Goal: Transaction & Acquisition: Purchase product/service

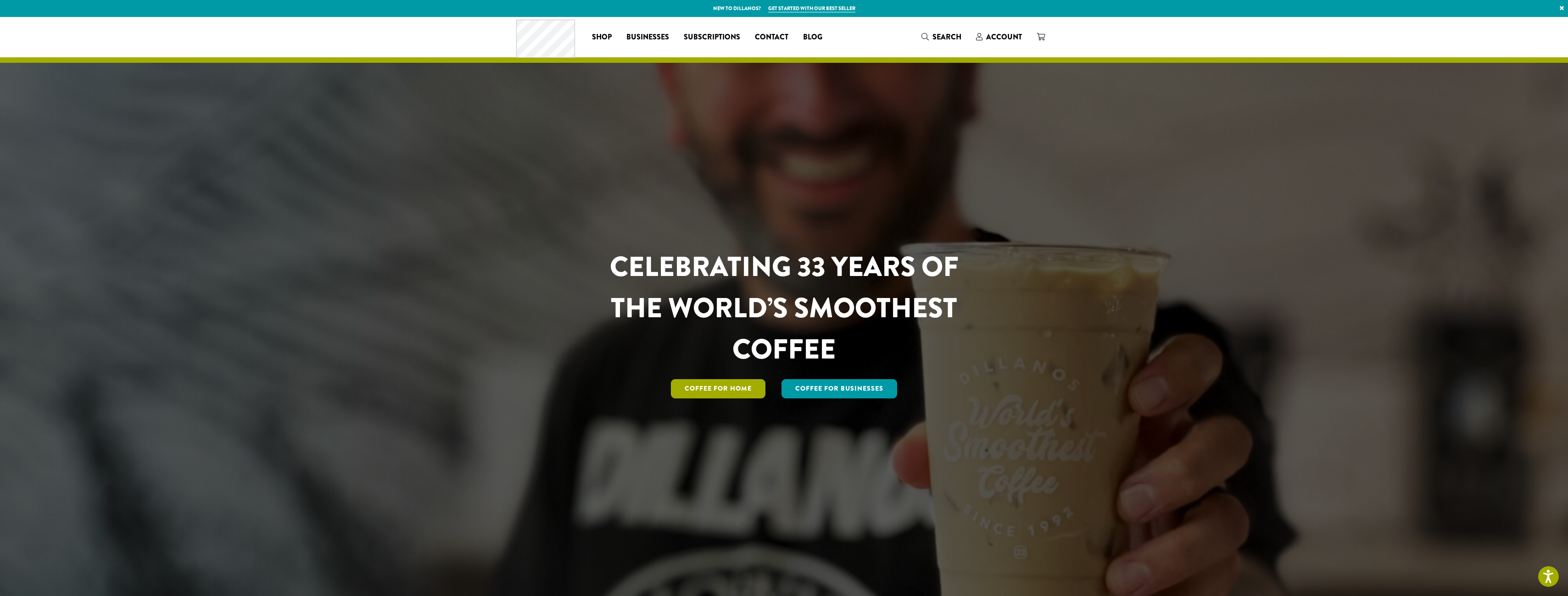
click at [724, 390] on link "Coffee for Home" at bounding box center [718, 389] width 94 height 19
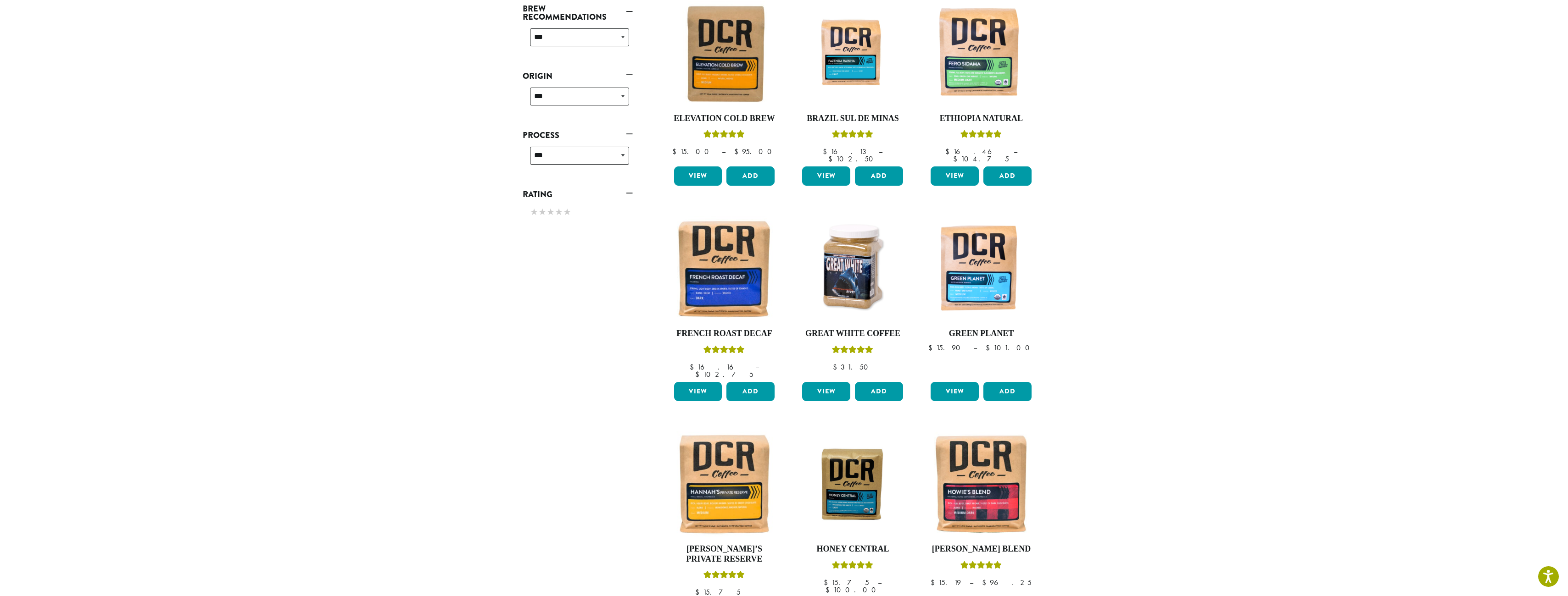
scroll to position [458, 0]
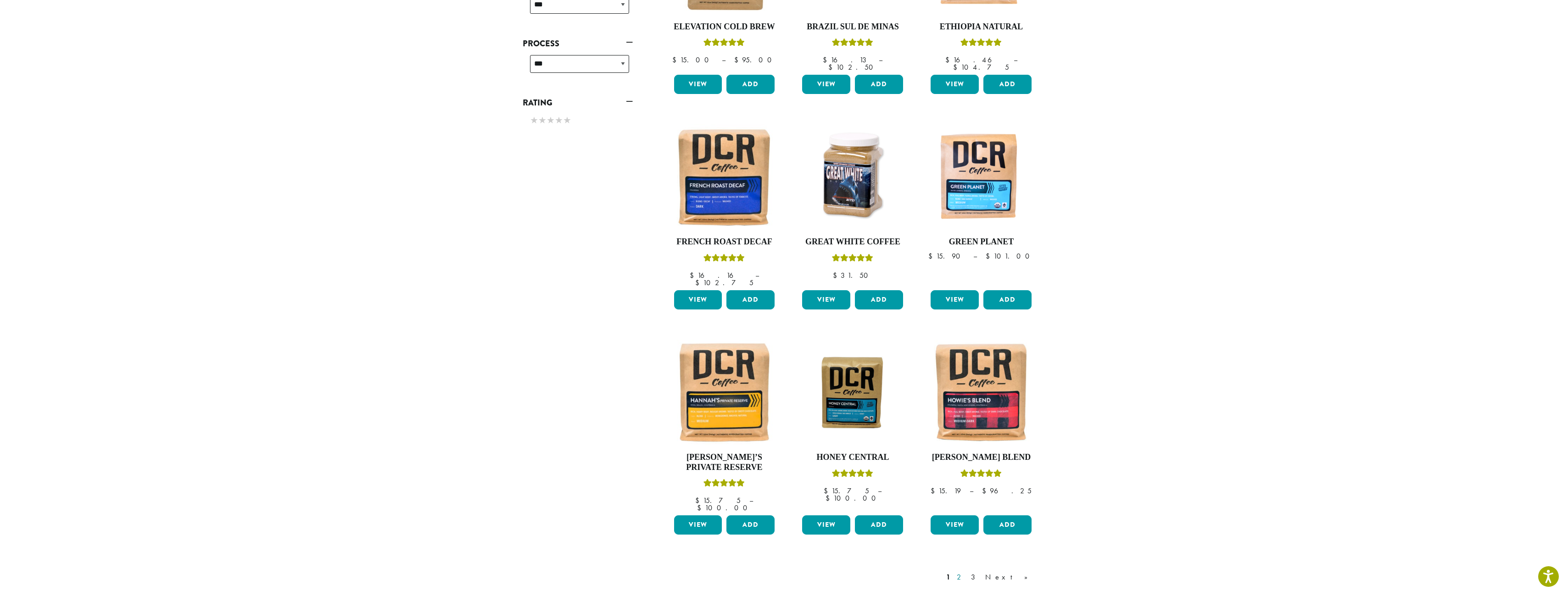
click at [966, 572] on link "2" at bounding box center [960, 577] width 12 height 11
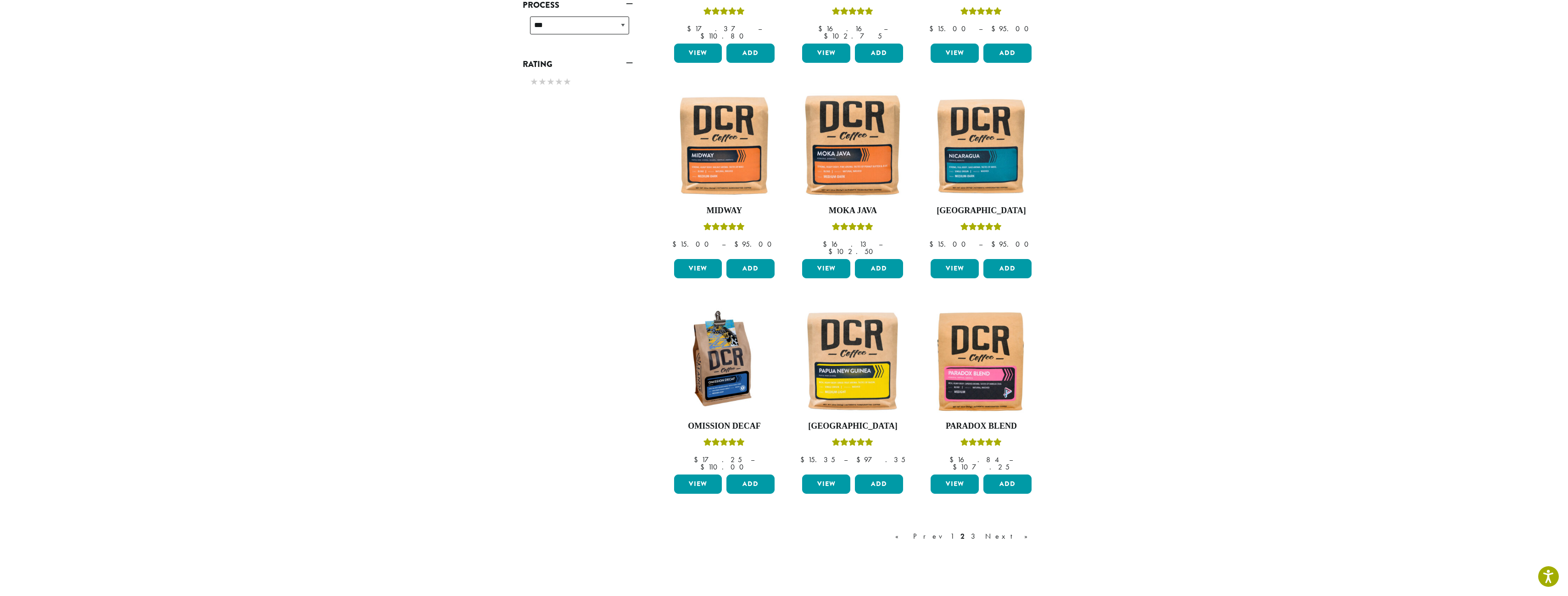
scroll to position [550, 0]
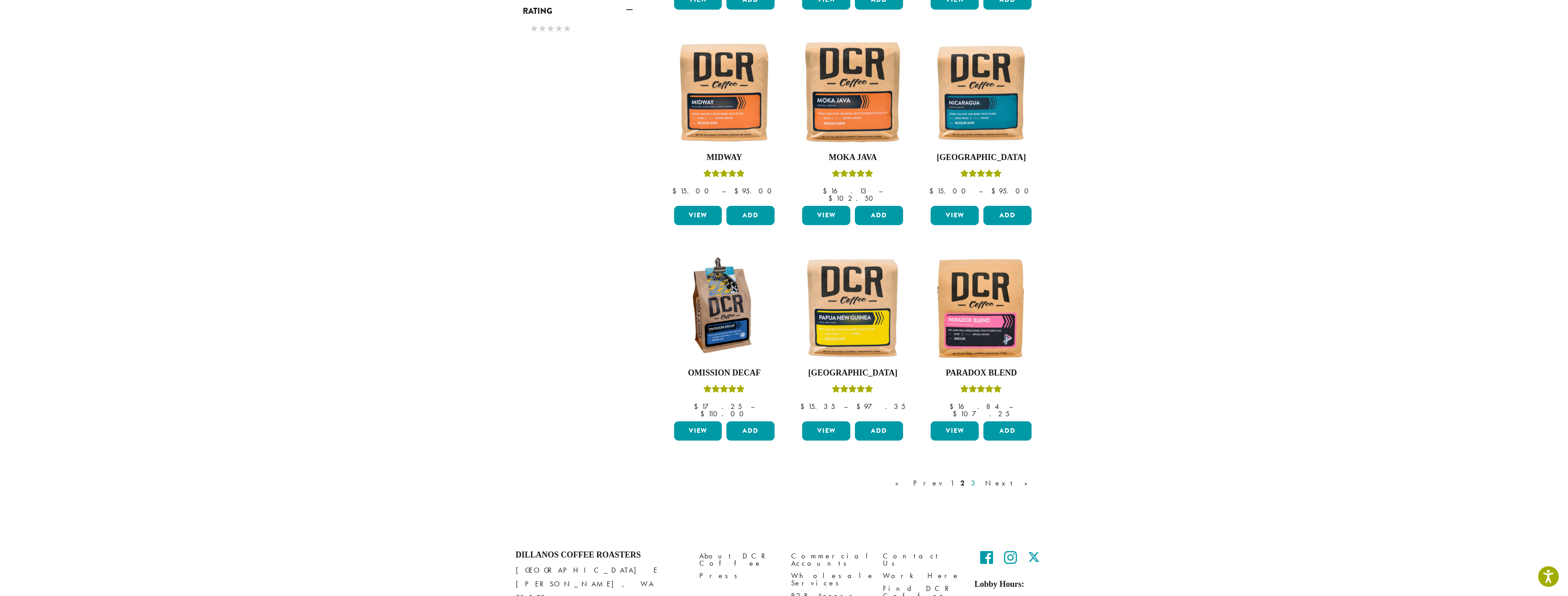
click at [980, 478] on link "3" at bounding box center [974, 483] width 12 height 11
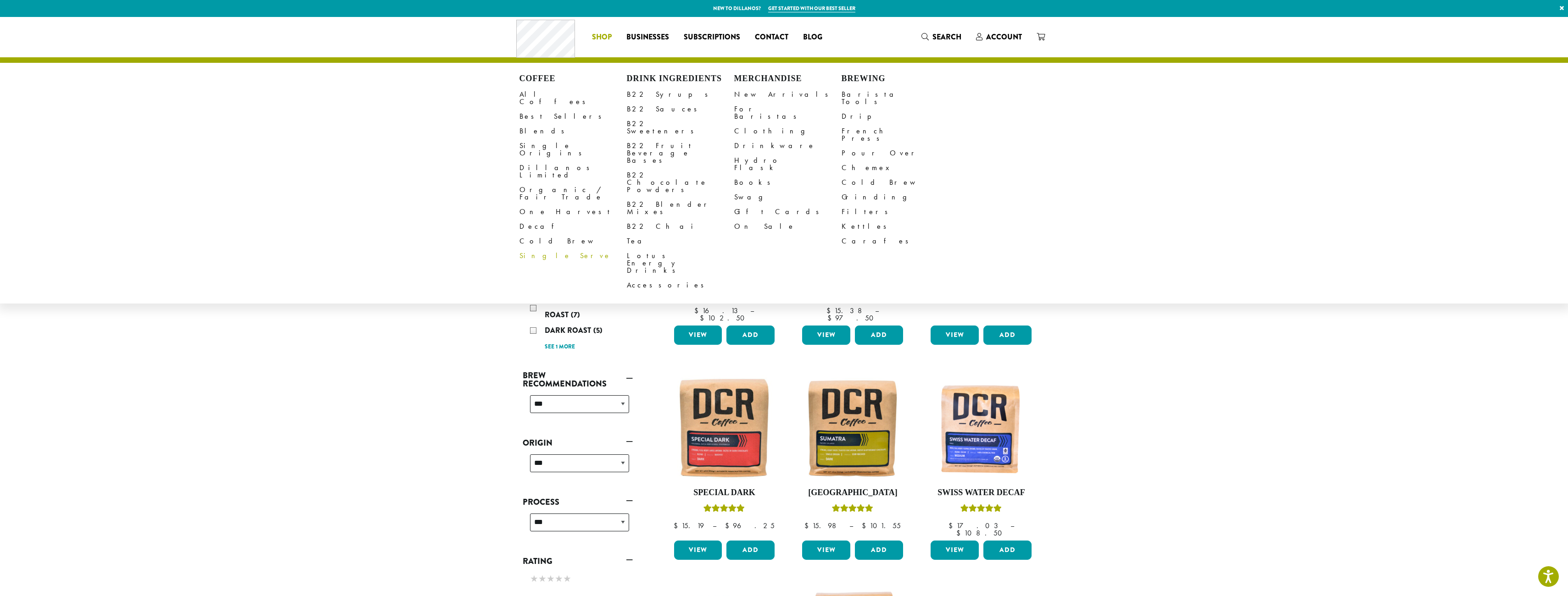
drag, startPoint x: 596, startPoint y: 36, endPoint x: 596, endPoint y: 225, distance: 189.0
click at [596, 36] on li "Coffee All Coffees Best Sellers Blends Single Origins Dillanos Limited Organic …" at bounding box center [602, 37] width 35 height 15
click at [537, 93] on link "All Coffees" at bounding box center [573, 98] width 107 height 22
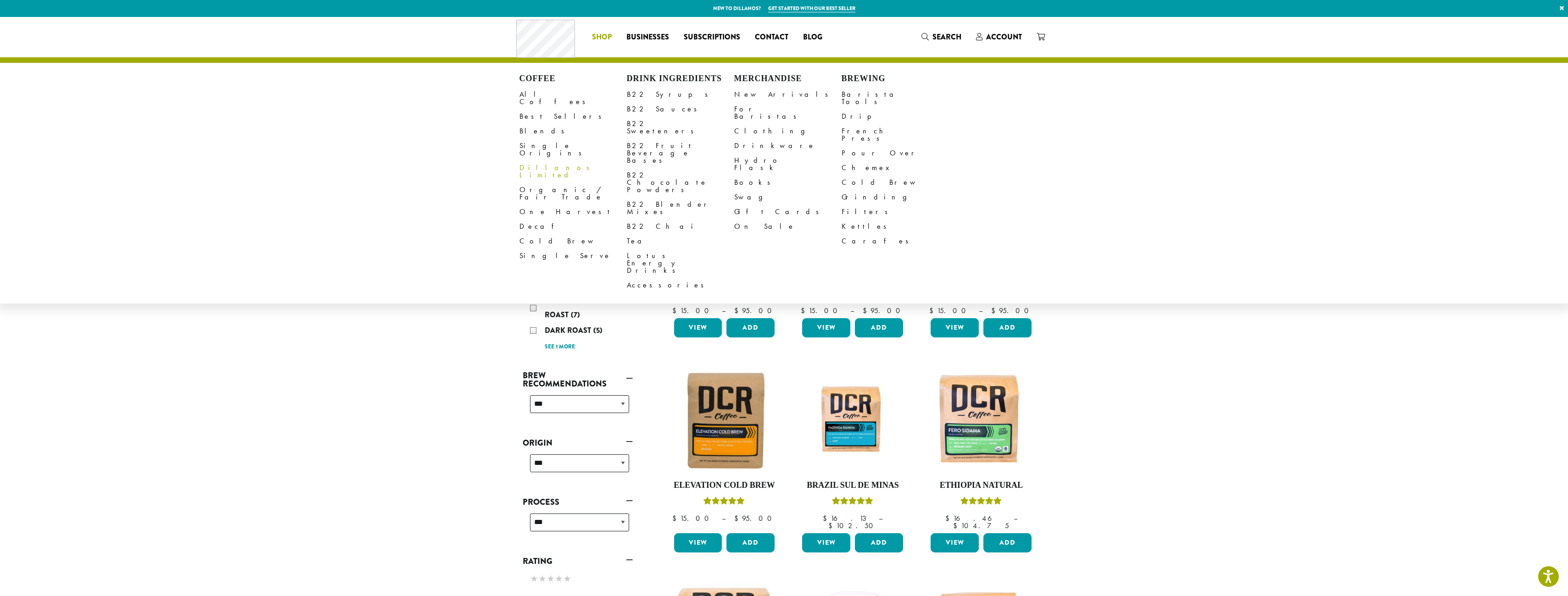
click at [549, 161] on link "Dillanos Limited" at bounding box center [573, 172] width 107 height 22
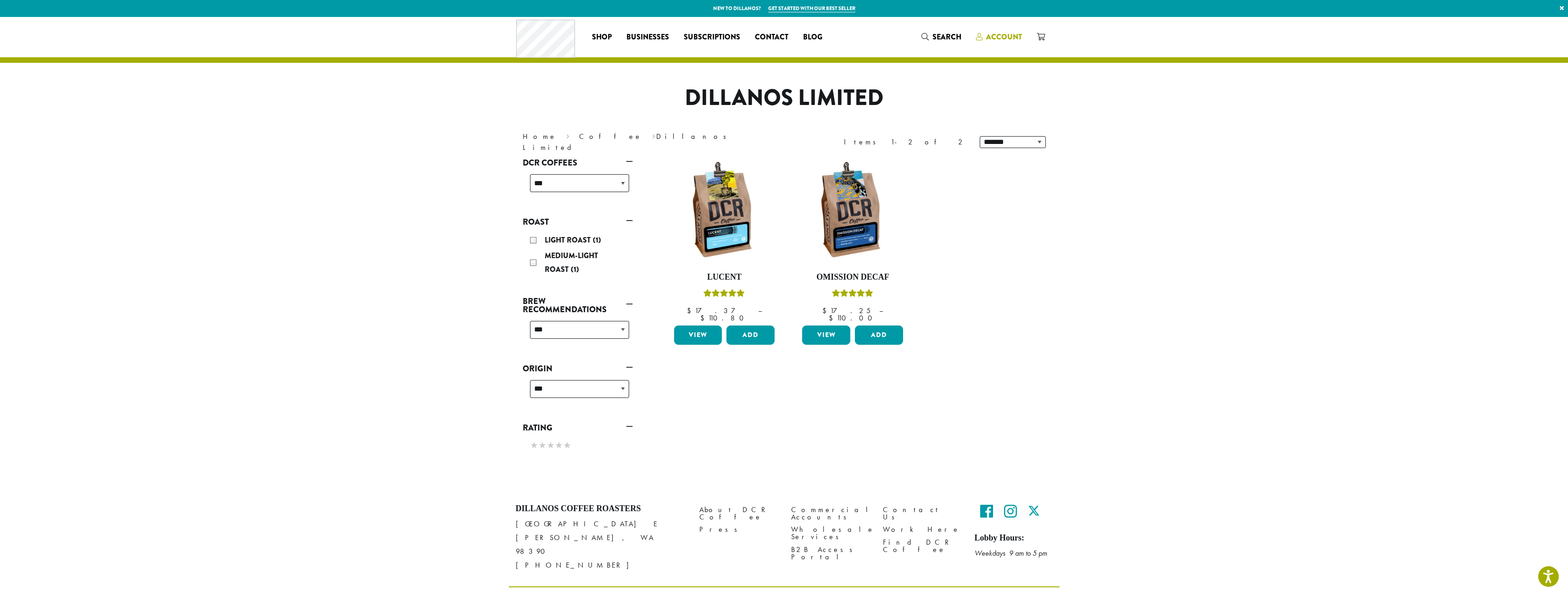
click at [1011, 38] on span "Account" at bounding box center [1004, 37] width 36 height 11
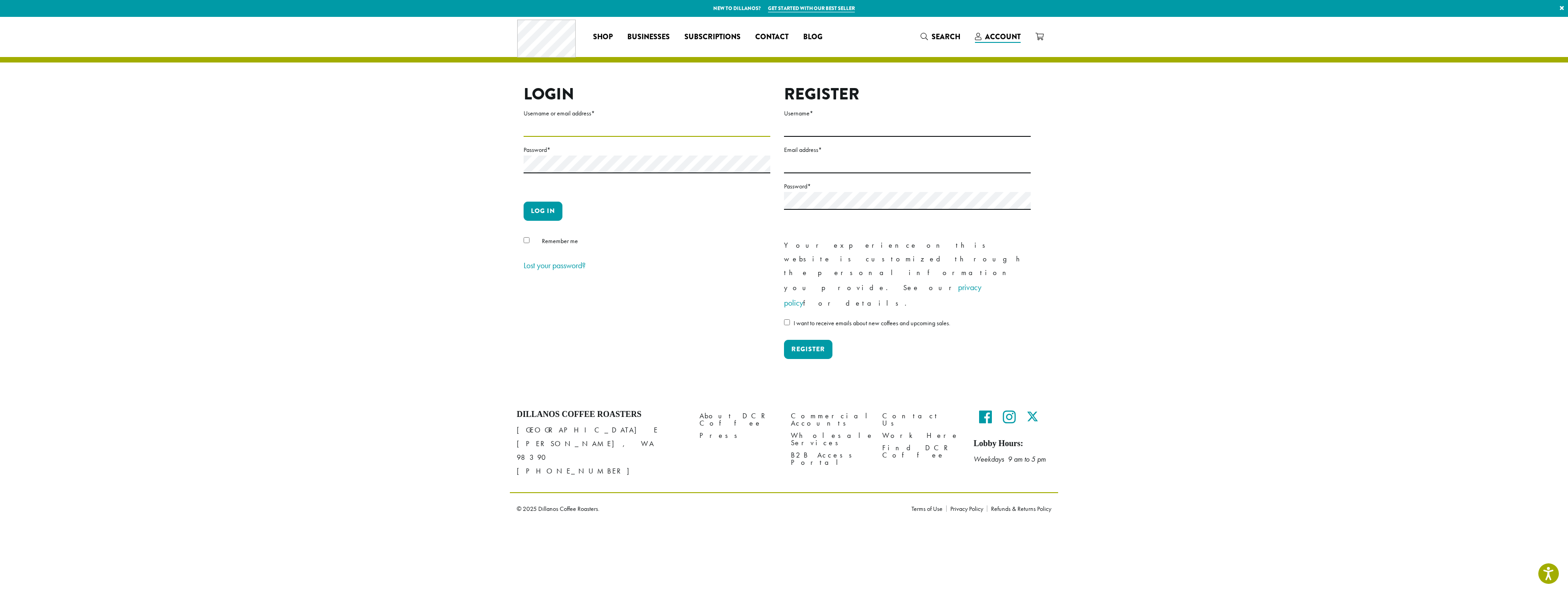
click at [553, 134] on input "Username or email address *" at bounding box center [647, 128] width 246 height 18
type input "**********"
click at [523, 202] on button "Log in" at bounding box center [543, 211] width 38 height 19
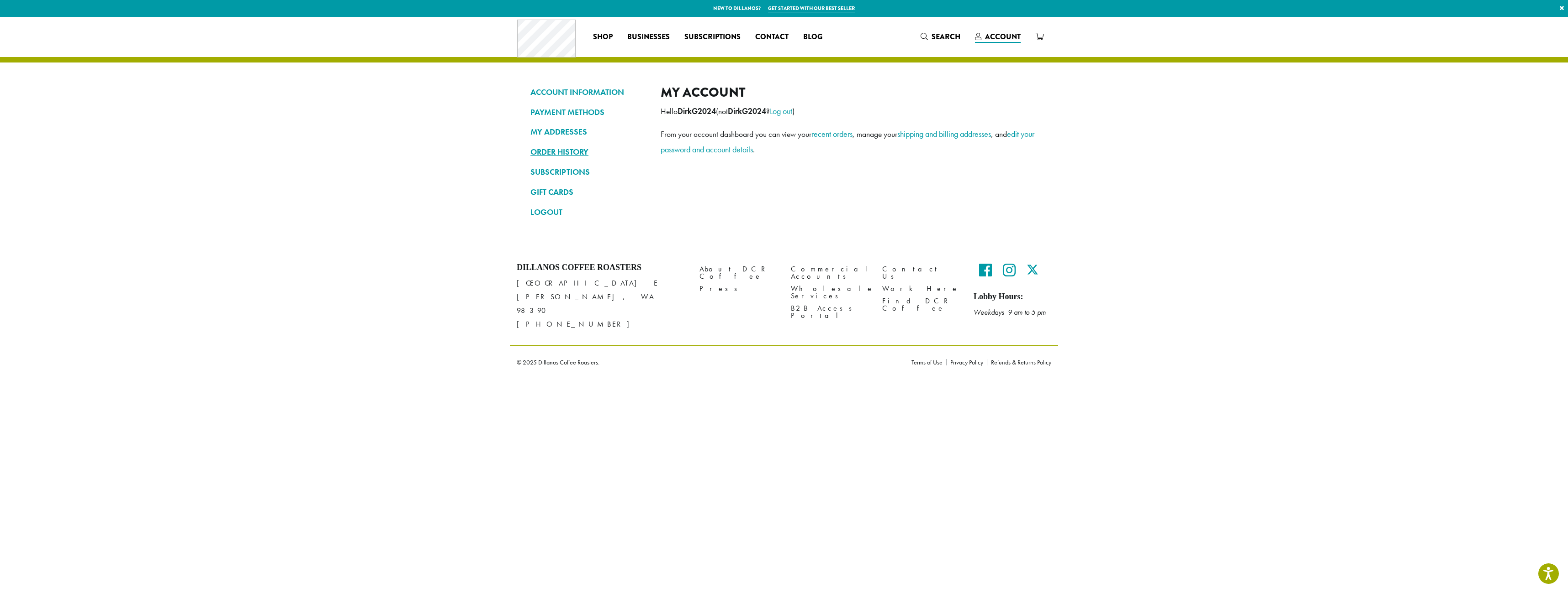
click at [562, 152] on link "ORDER HISTORY" at bounding box center [588, 152] width 116 height 15
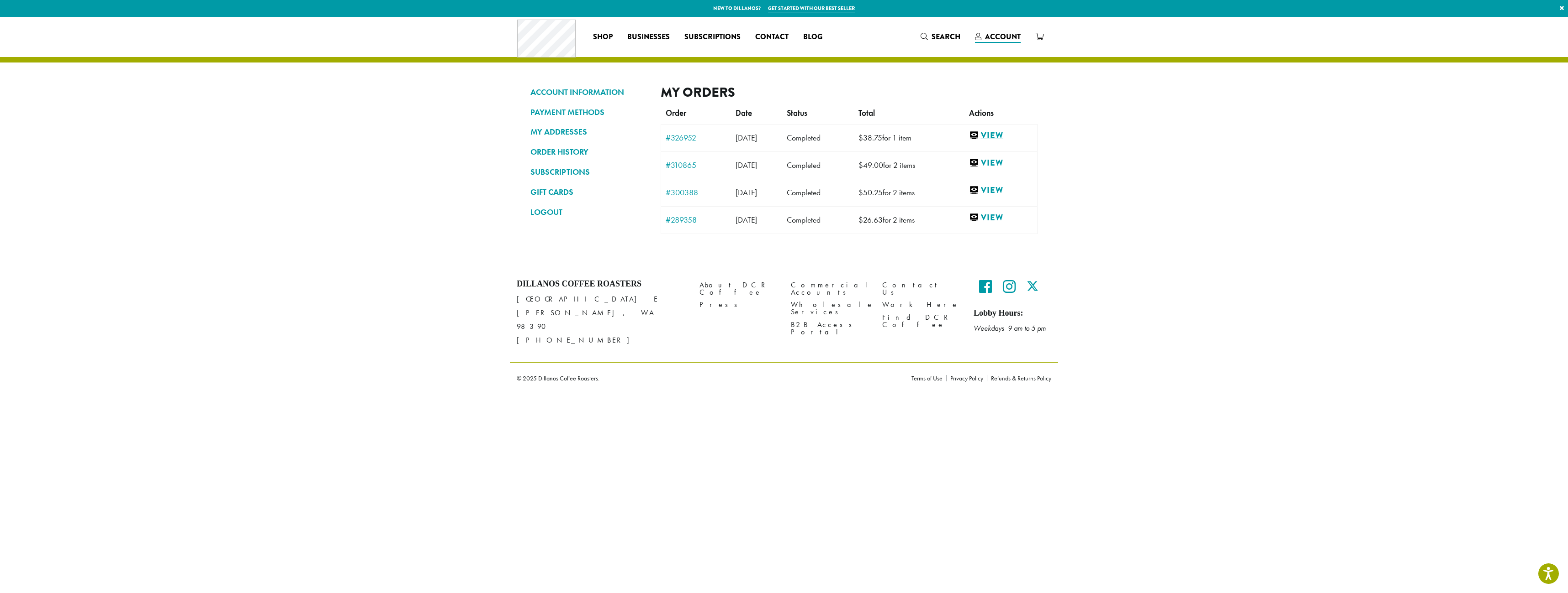
click at [1012, 137] on link "View" at bounding box center [1001, 135] width 63 height 12
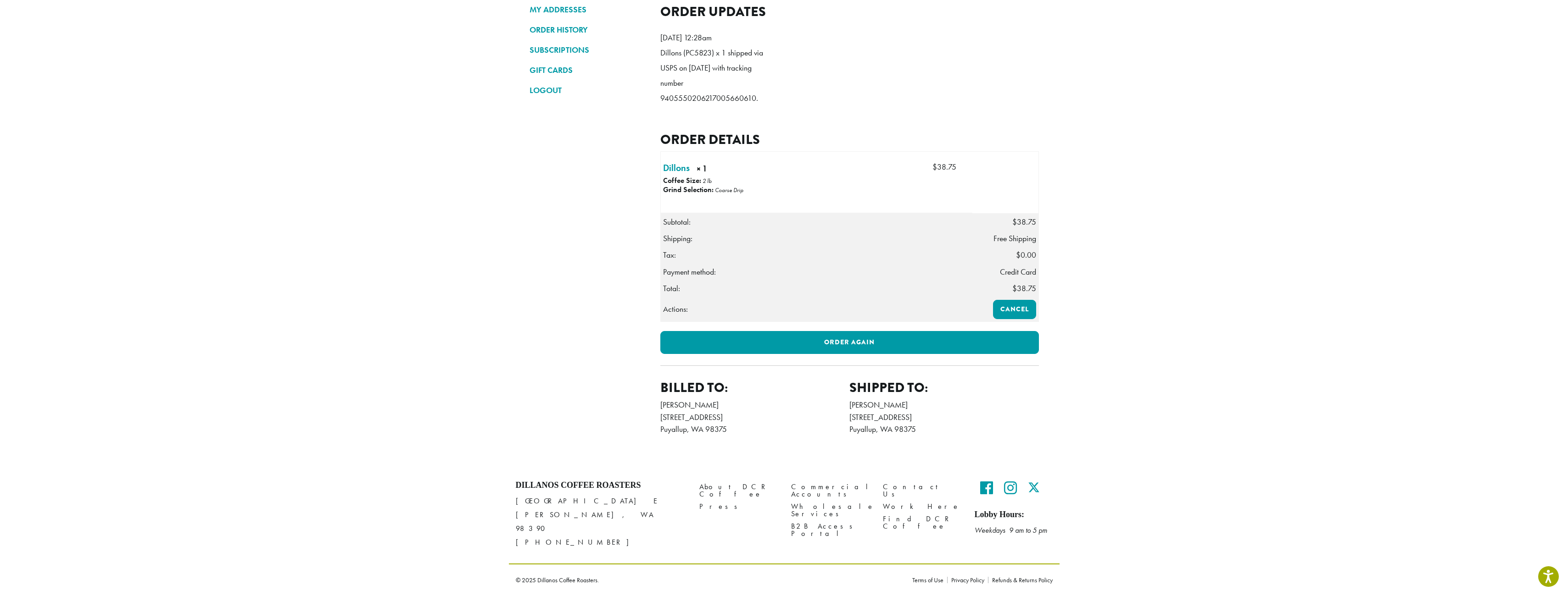
scroll to position [80, 0]
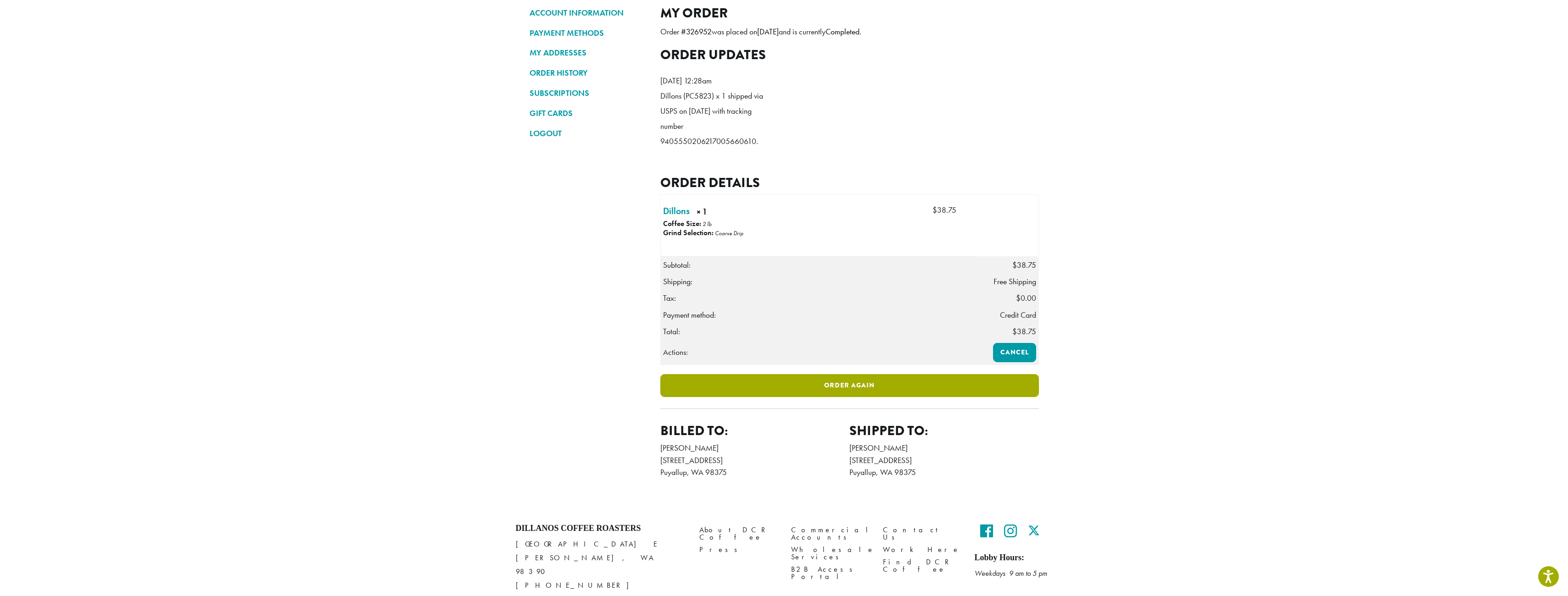
click at [859, 397] on link "Order again" at bounding box center [850, 386] width 379 height 23
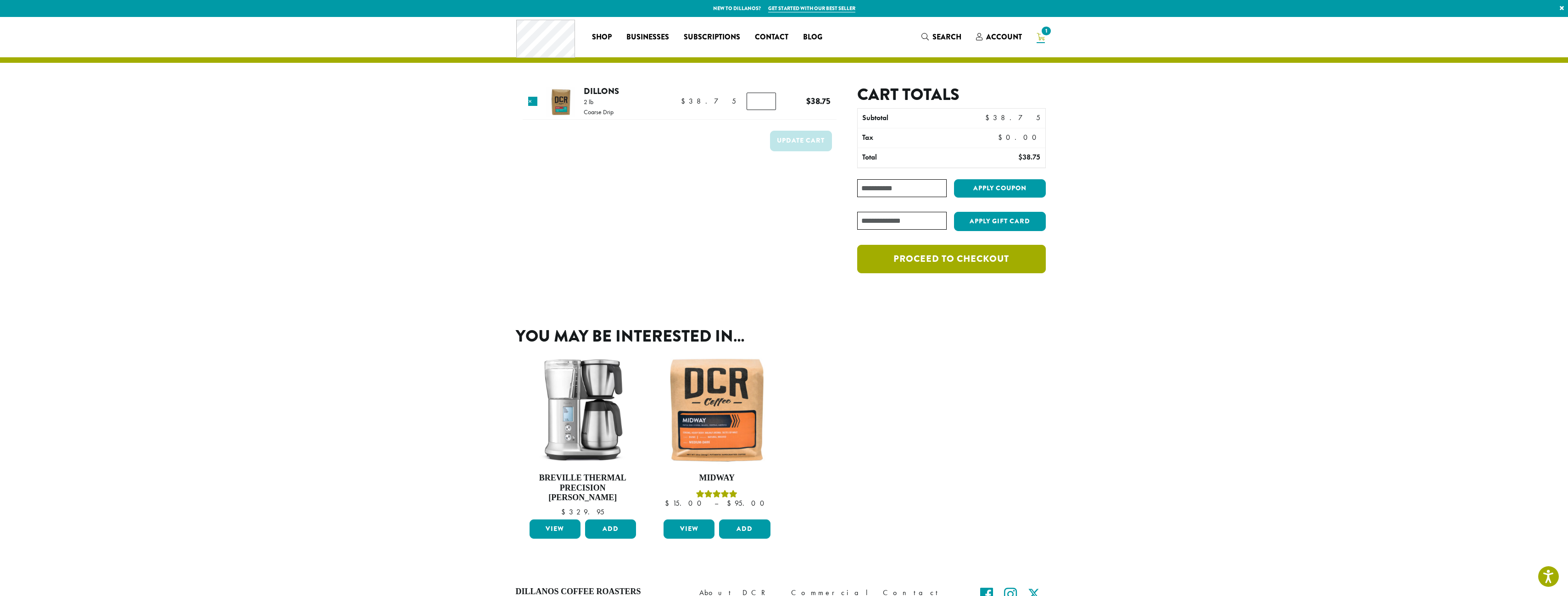
click at [908, 264] on link "Proceed to checkout" at bounding box center [950, 259] width 188 height 29
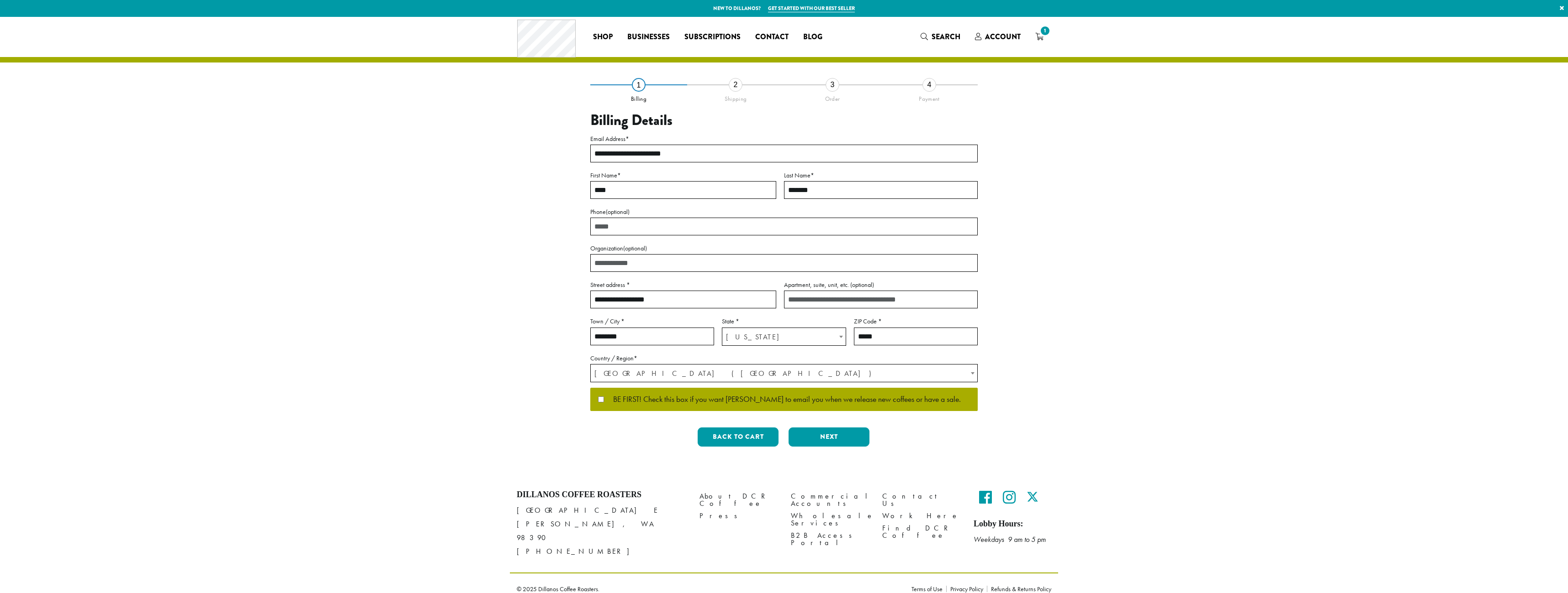
select select "**"
click at [832, 445] on button "Next" at bounding box center [828, 437] width 81 height 19
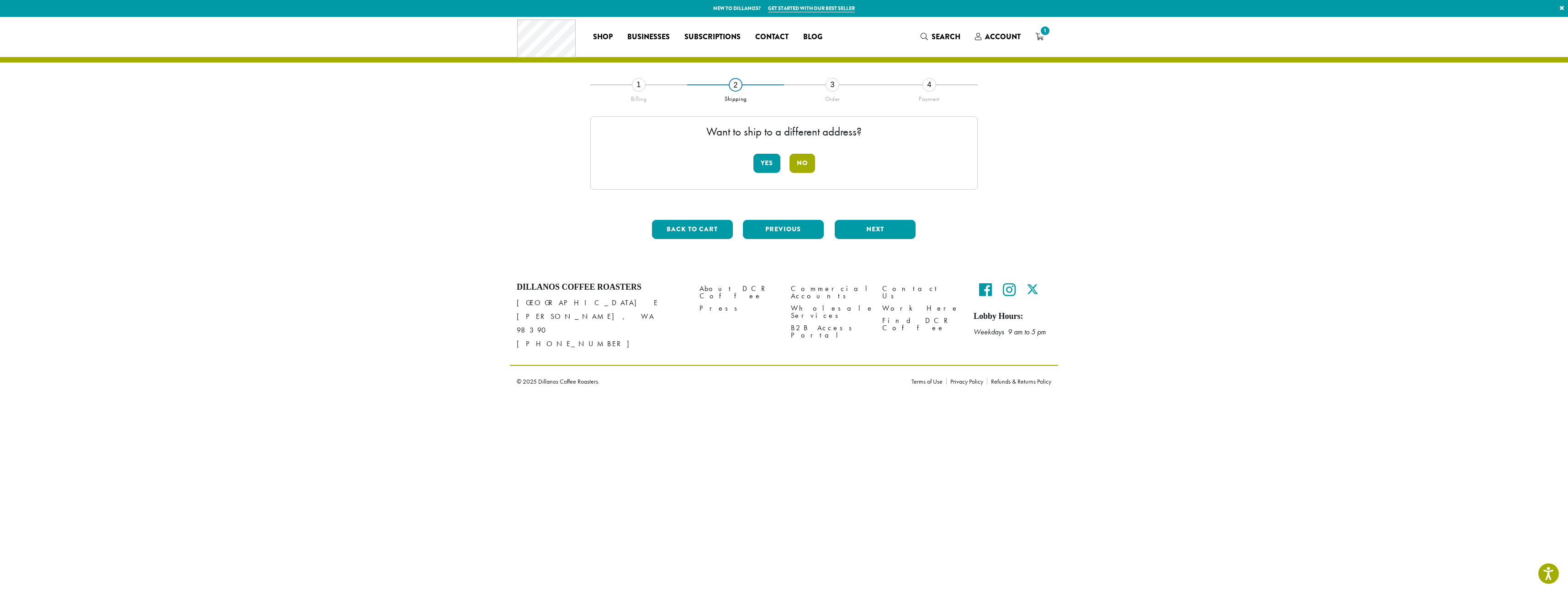
click at [801, 167] on button "No" at bounding box center [801, 163] width 25 height 19
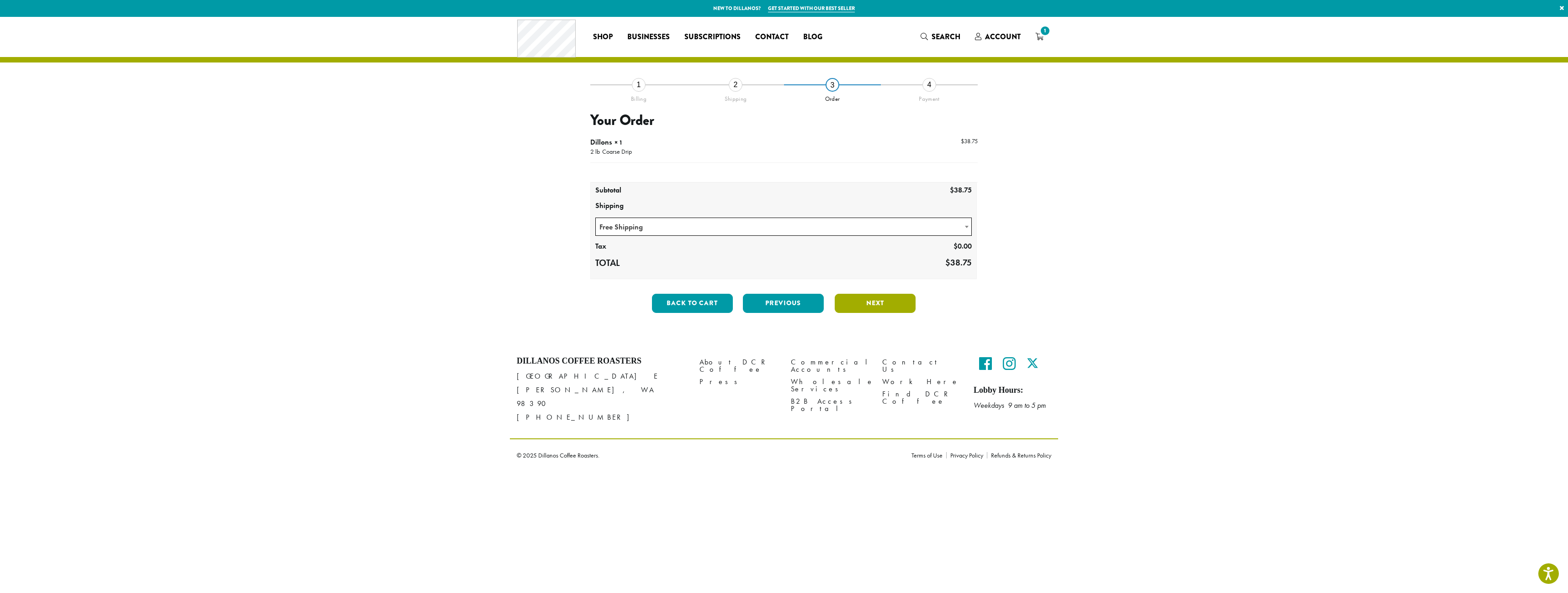
click at [876, 308] on button "Next" at bounding box center [874, 303] width 81 height 19
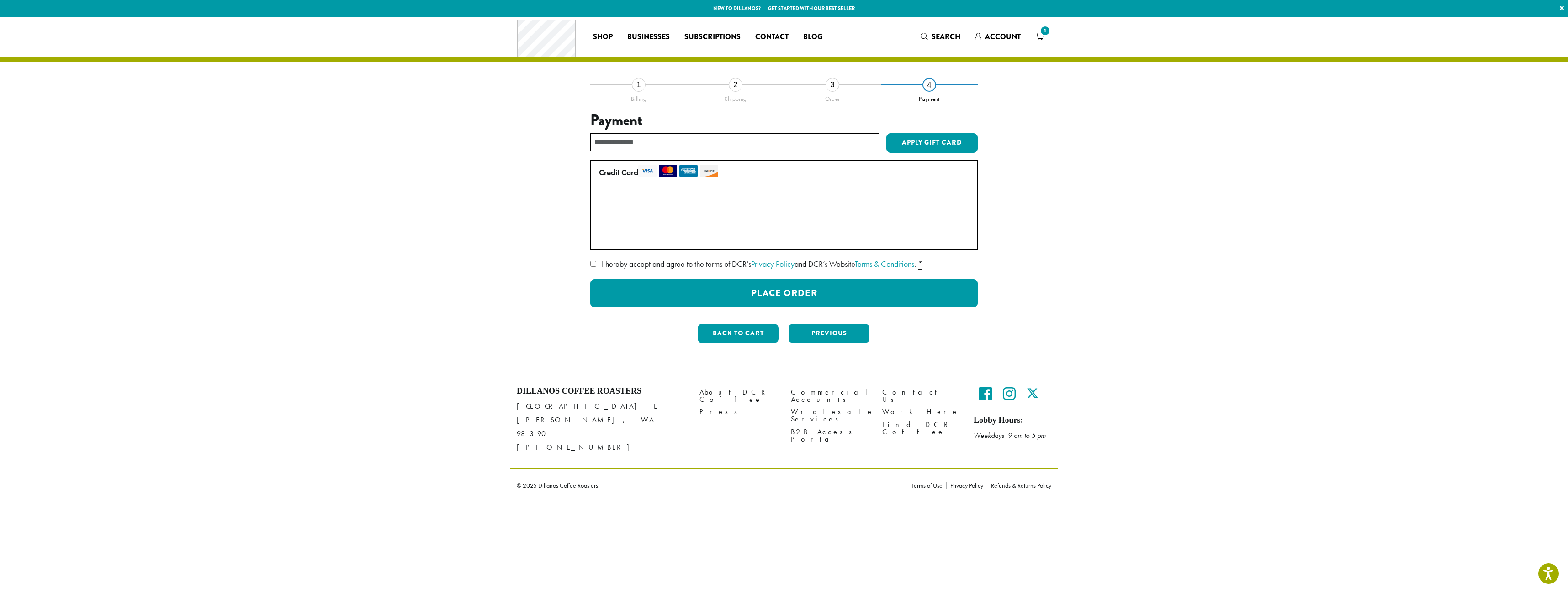
click at [680, 223] on label "• • • 0833 (expires 11/28)" at bounding box center [782, 218] width 366 height 15
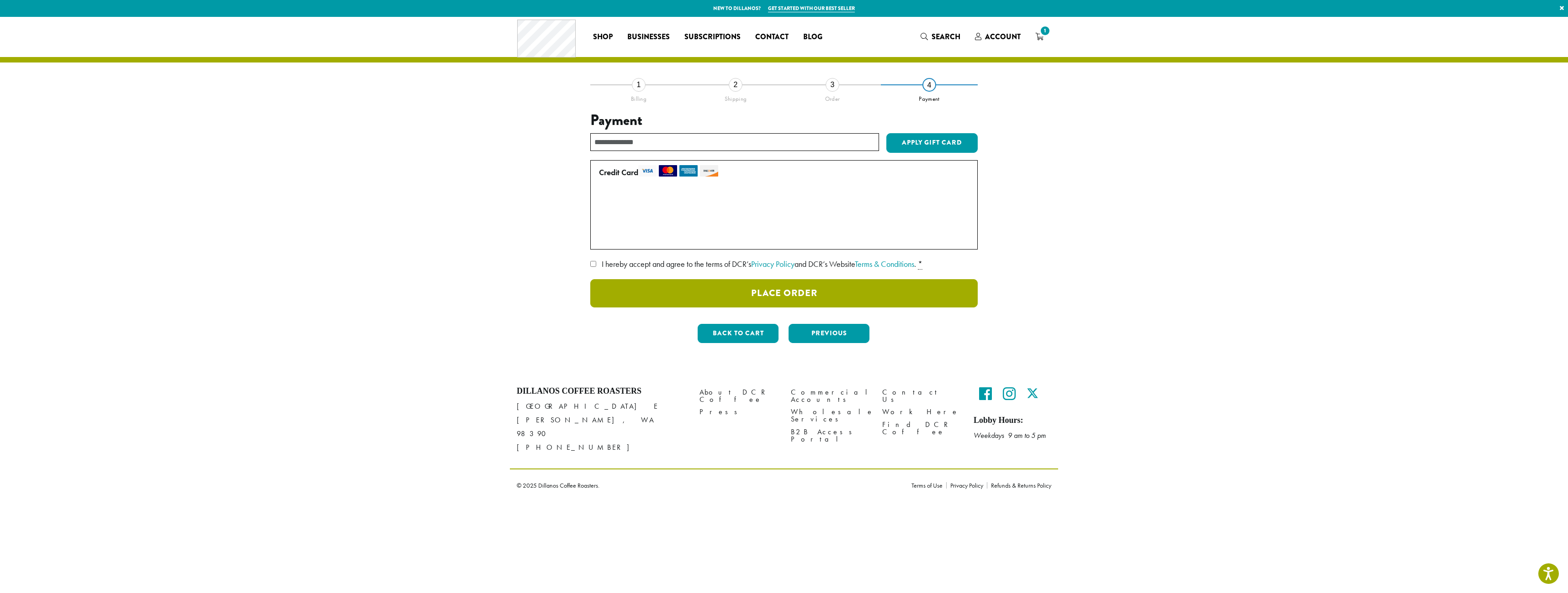
click at [829, 298] on button "Place Order" at bounding box center [784, 293] width 387 height 28
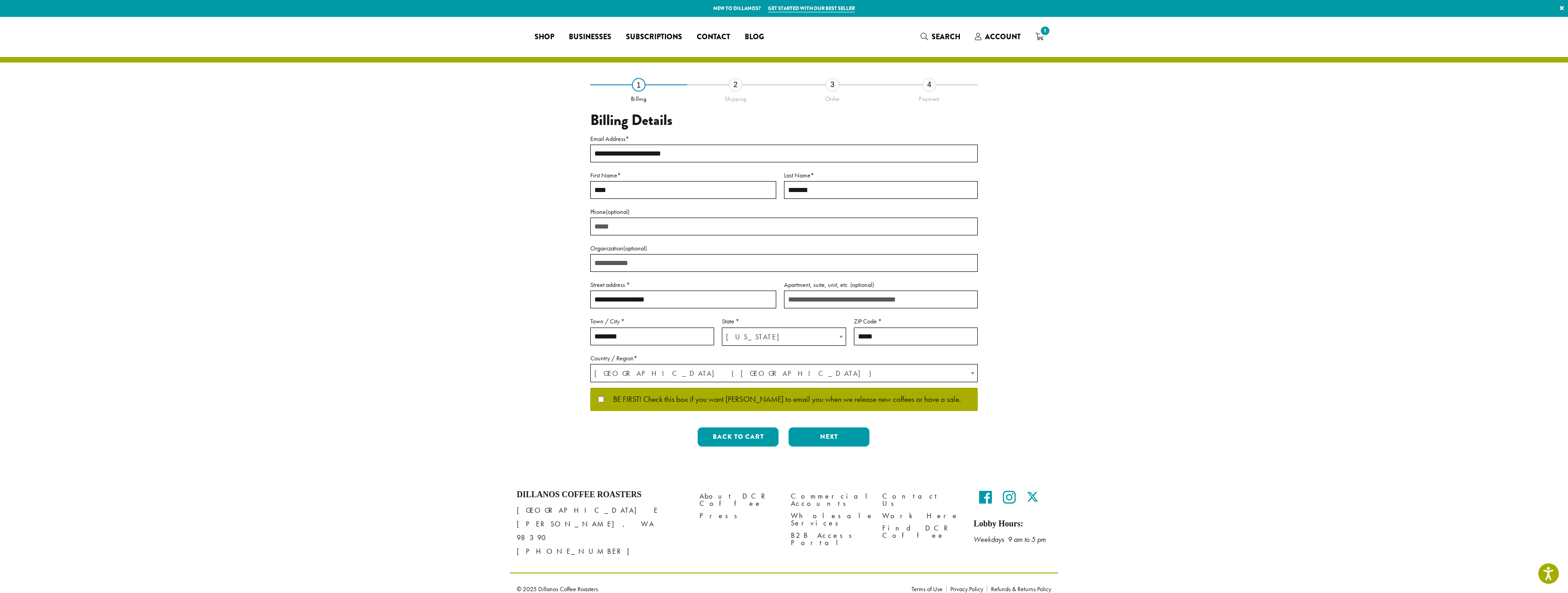
select select "**"
click at [834, 441] on button "Next" at bounding box center [828, 437] width 81 height 19
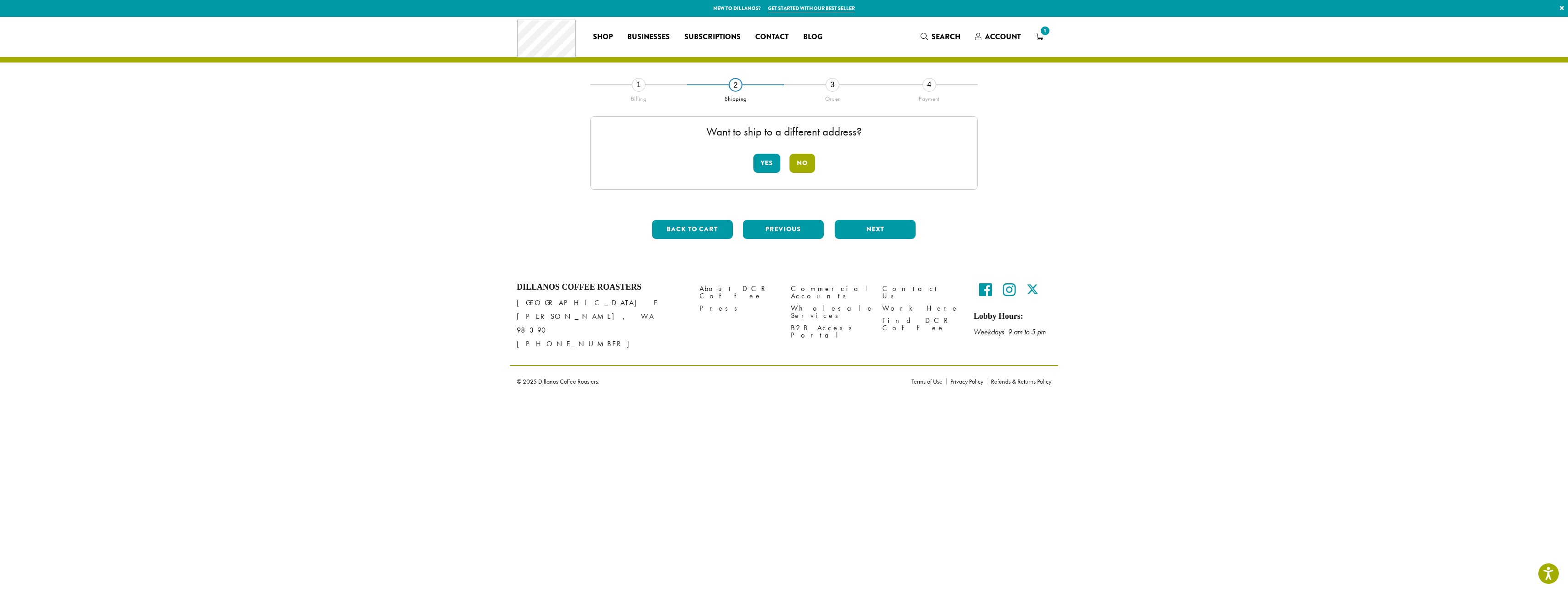
click at [809, 166] on button "No" at bounding box center [801, 163] width 25 height 19
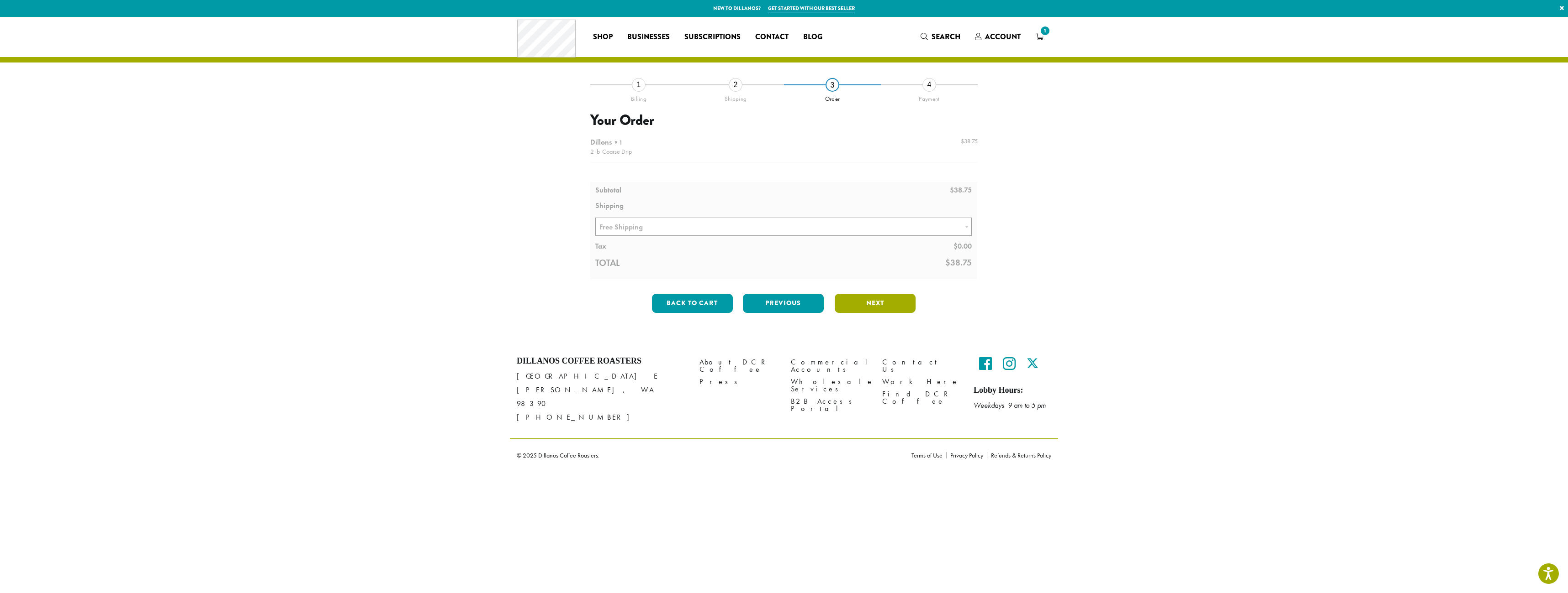
click at [882, 311] on button "Next" at bounding box center [874, 303] width 81 height 19
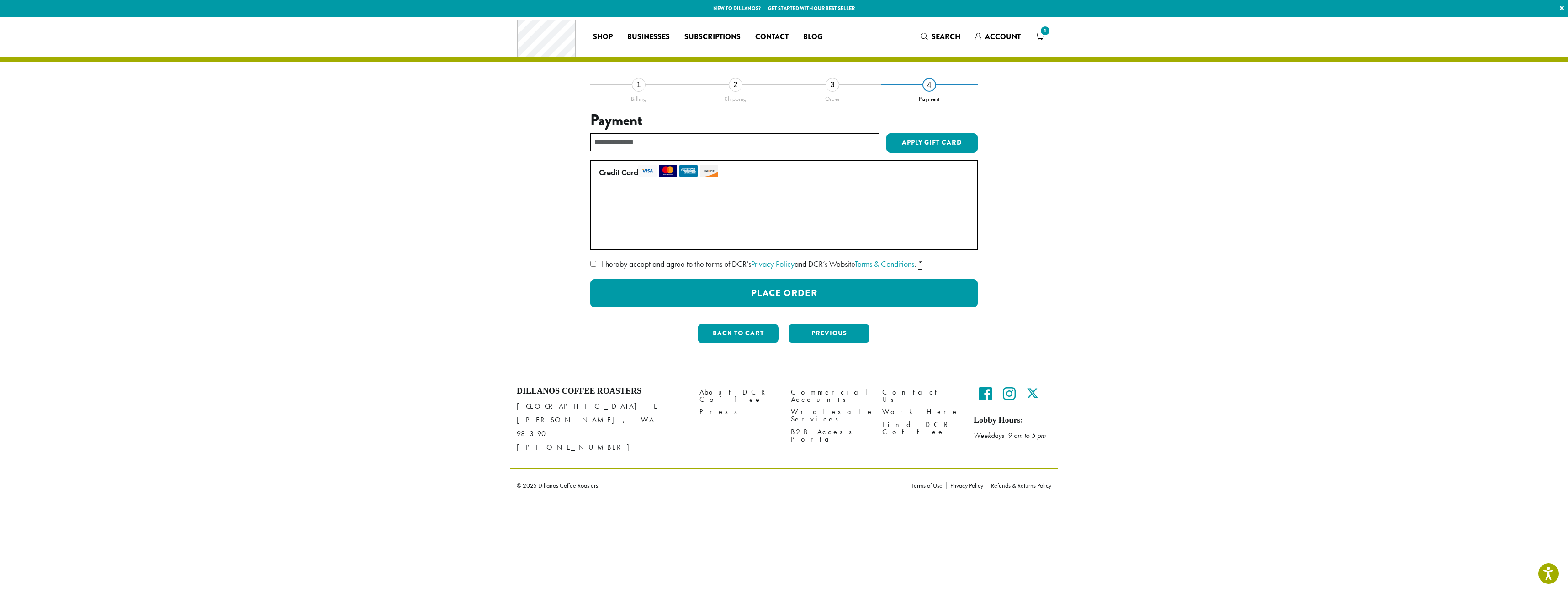
click at [600, 218] on label "• • • 0833 (expires 11/28)" at bounding box center [782, 218] width 366 height 15
click at [596, 265] on label "I hereby accept and agree to the terms of DCR’s Privacy Policy and DCR’s Websit…" at bounding box center [784, 264] width 387 height 15
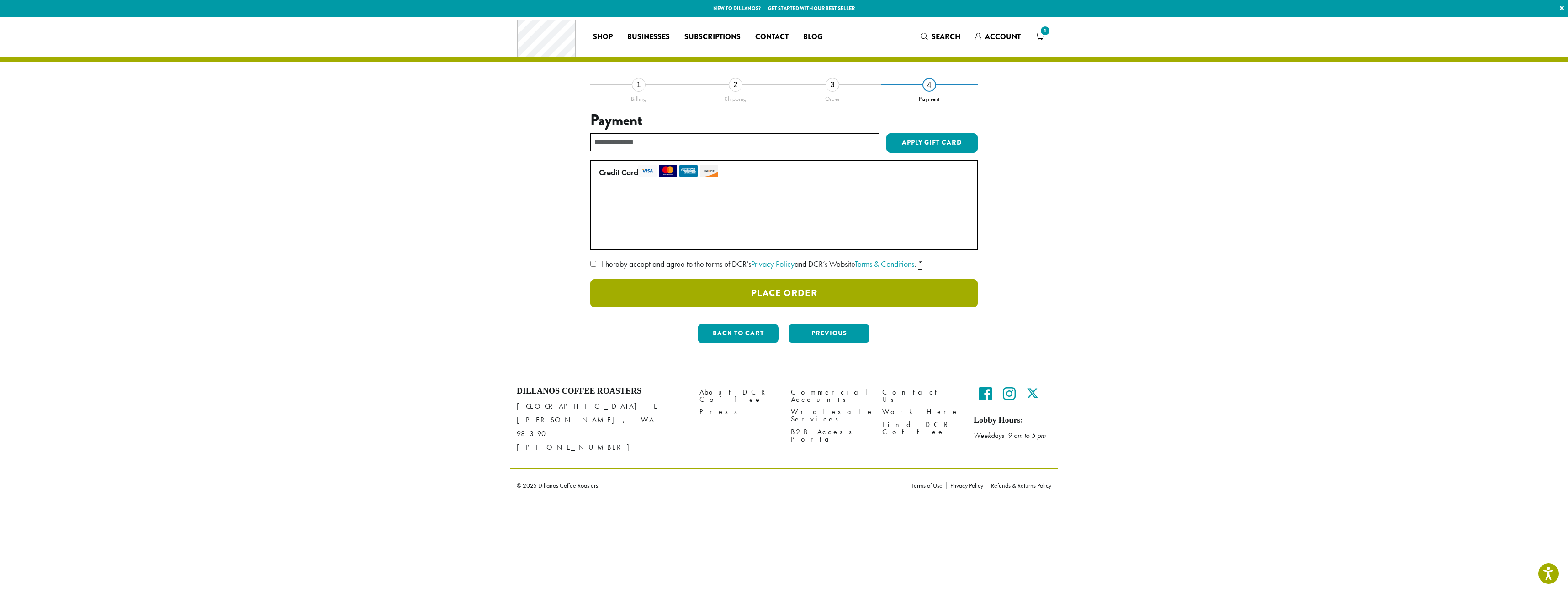
click at [699, 285] on button "Place Order" at bounding box center [784, 293] width 387 height 28
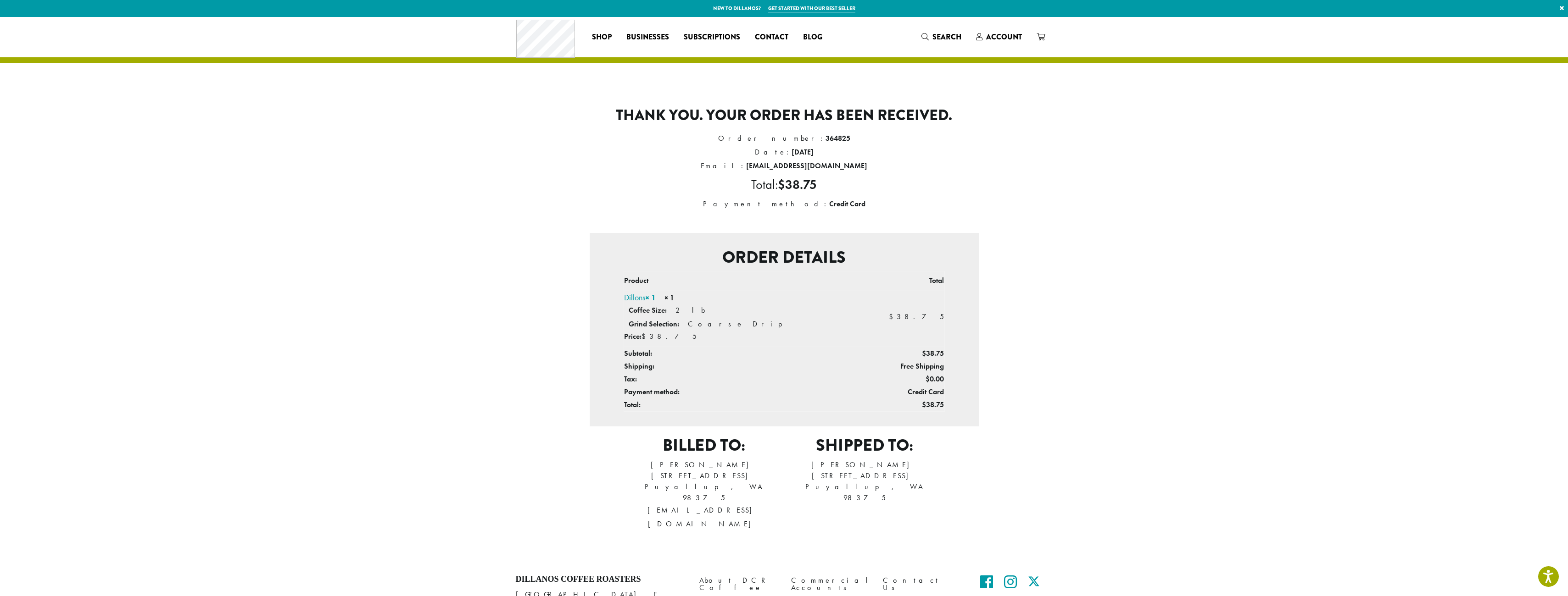
click at [1269, 379] on section "Thank you. Your order has been received. Order number: 364825 Date: [DATE] Emai…" at bounding box center [784, 288] width 1568 height 543
